Goal: Transaction & Acquisition: Purchase product/service

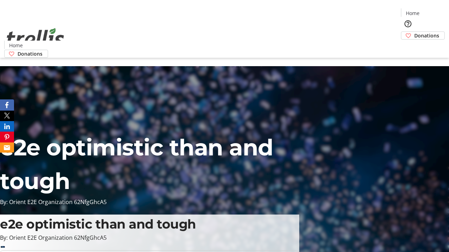
click at [414, 32] on span "Donations" at bounding box center [426, 35] width 25 height 7
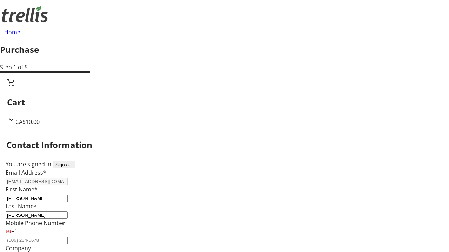
select select "CA"
select select "BC"
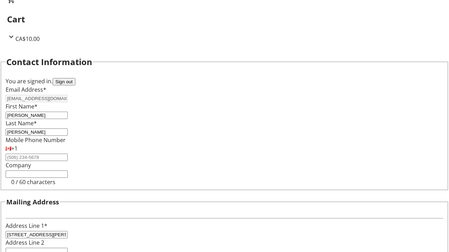
type input "Kelowna"
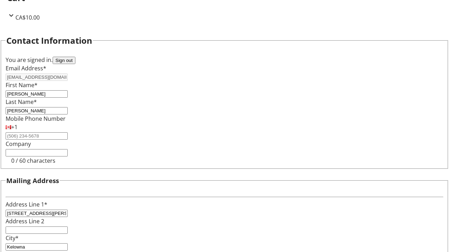
type input "V1Y 0C2"
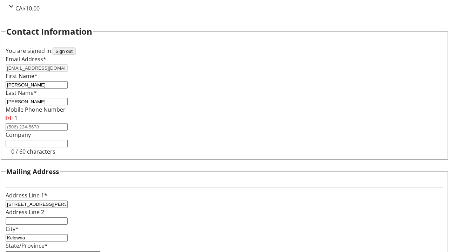
scroll to position [0, 0]
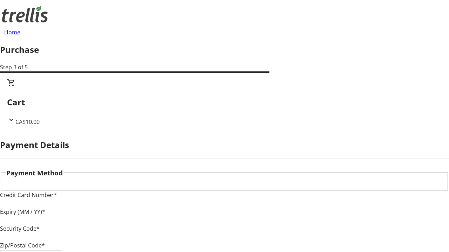
type input "V1Y 0C2"
